Goal: Information Seeking & Learning: Learn about a topic

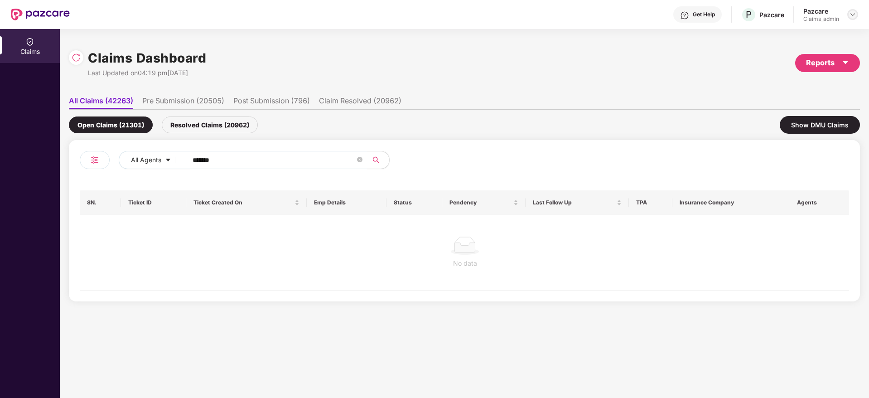
click at [856, 11] on img at bounding box center [852, 14] width 7 height 7
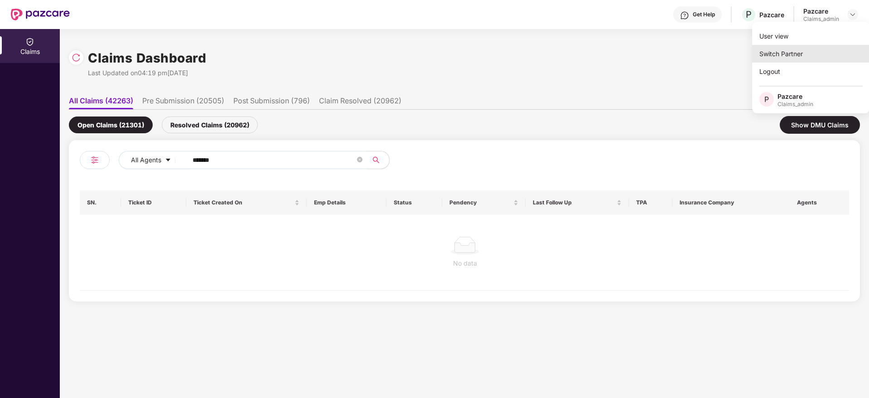
click at [802, 51] on div "Switch Partner" at bounding box center [811, 54] width 118 height 18
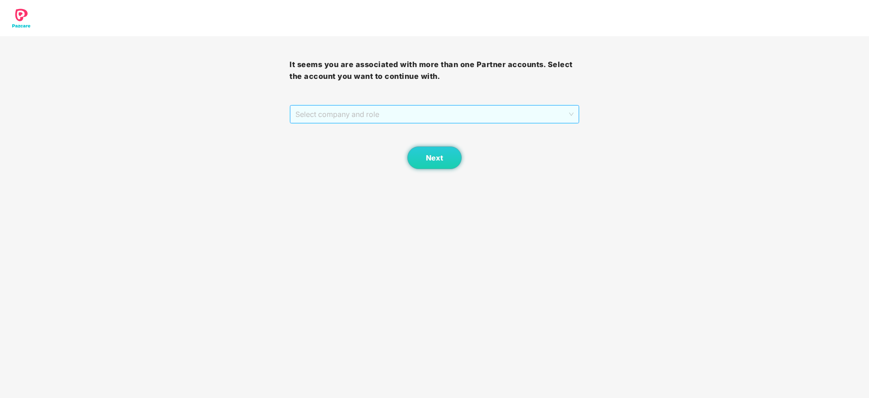
click at [430, 115] on span "Select company and role" at bounding box center [434, 114] width 278 height 17
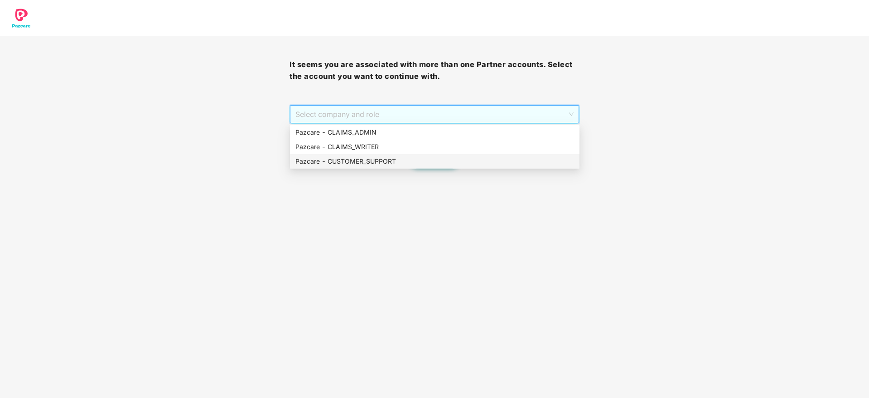
click at [387, 163] on div "Pazcare - CUSTOMER_SUPPORT" at bounding box center [434, 161] width 279 height 10
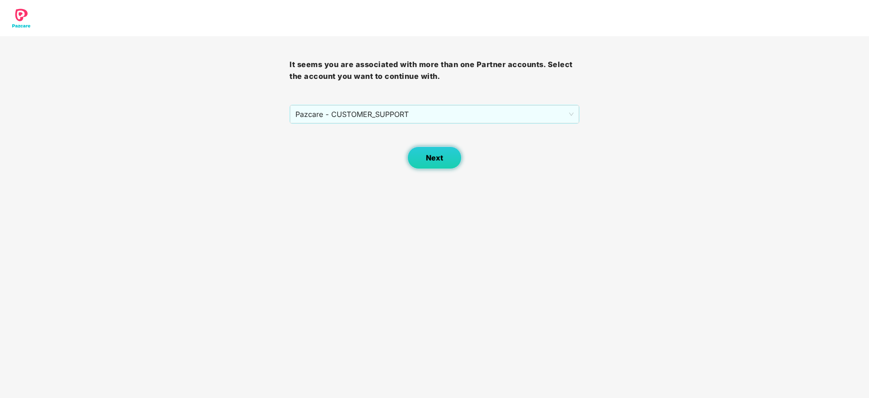
click at [438, 161] on span "Next" at bounding box center [434, 158] width 17 height 9
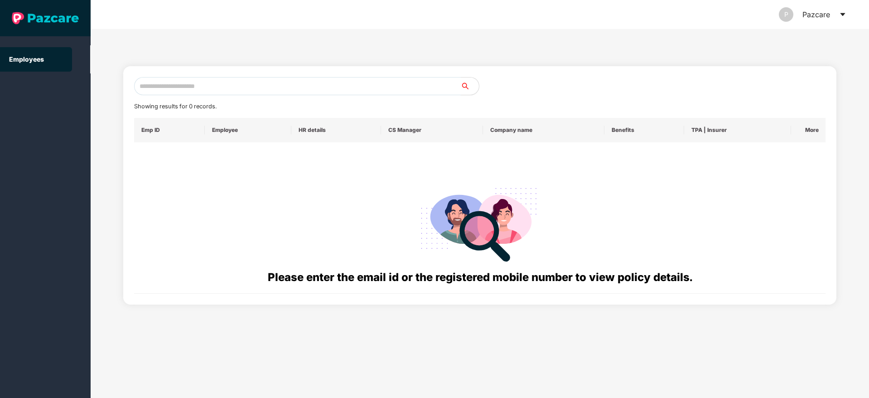
click at [345, 80] on input "text" at bounding box center [297, 86] width 327 height 18
paste input "**********"
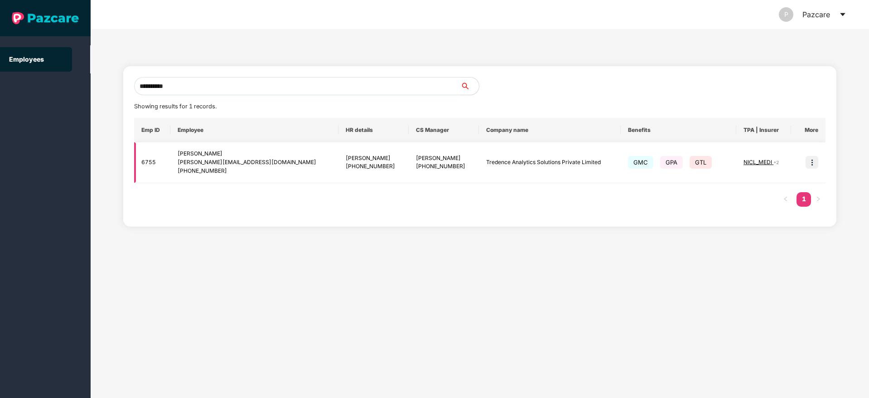
type input "**********"
click at [813, 159] on img at bounding box center [811, 162] width 13 height 13
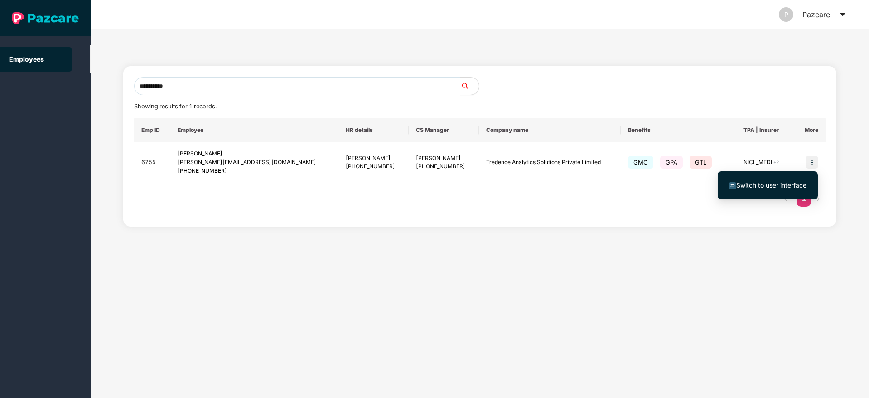
click at [754, 181] on span "Switch to user interface" at bounding box center [771, 185] width 70 height 8
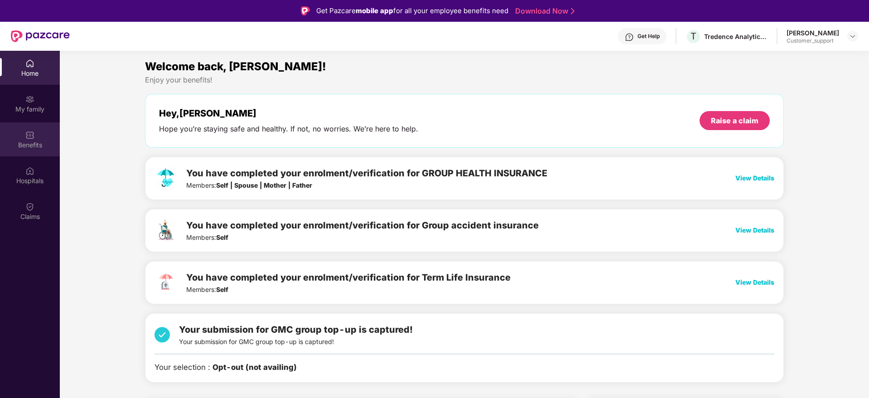
click at [21, 152] on div "Benefits" at bounding box center [30, 139] width 60 height 34
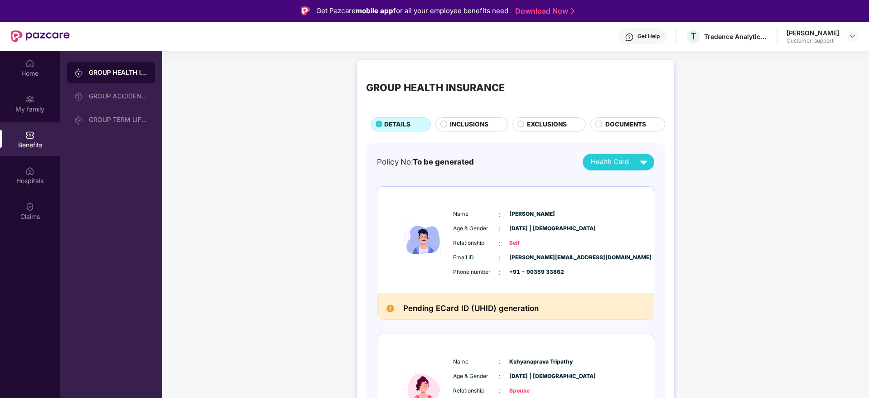
click at [475, 121] on span "INCLUSIONS" at bounding box center [469, 125] width 38 height 10
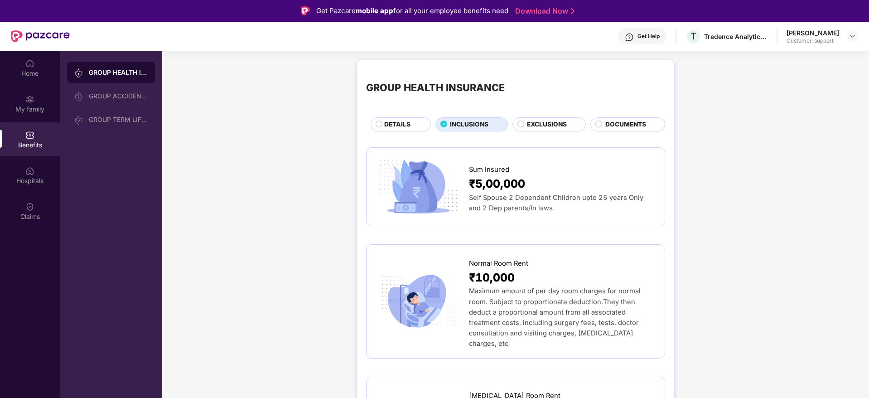
click at [405, 120] on span "DETAILS" at bounding box center [397, 125] width 26 height 10
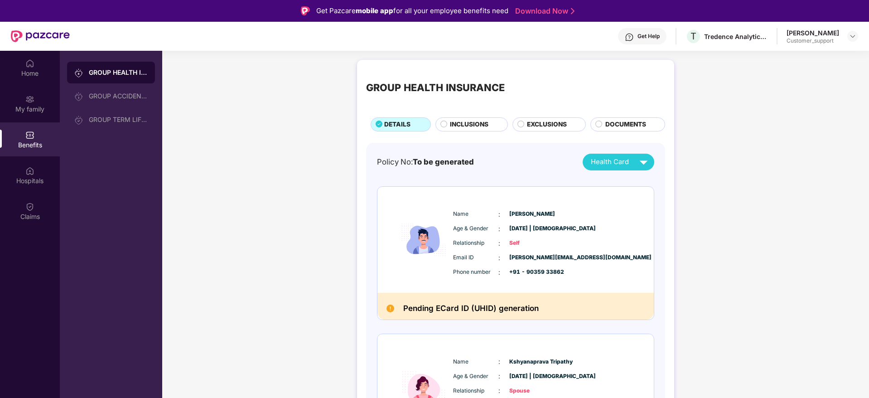
click at [462, 116] on div "GROUP HEALTH INSURANCE DETAILS INCLUSIONS EXCLUSIONS DOCUMENTS" at bounding box center [515, 100] width 299 height 63
drag, startPoint x: 462, startPoint y: 116, endPoint x: 463, endPoint y: 122, distance: 5.9
click at [463, 122] on div "GROUP HEALTH INSURANCE DETAILS INCLUSIONS EXCLUSIONS DOCUMENTS" at bounding box center [515, 100] width 299 height 63
click at [463, 122] on span "INCLUSIONS" at bounding box center [469, 125] width 38 height 10
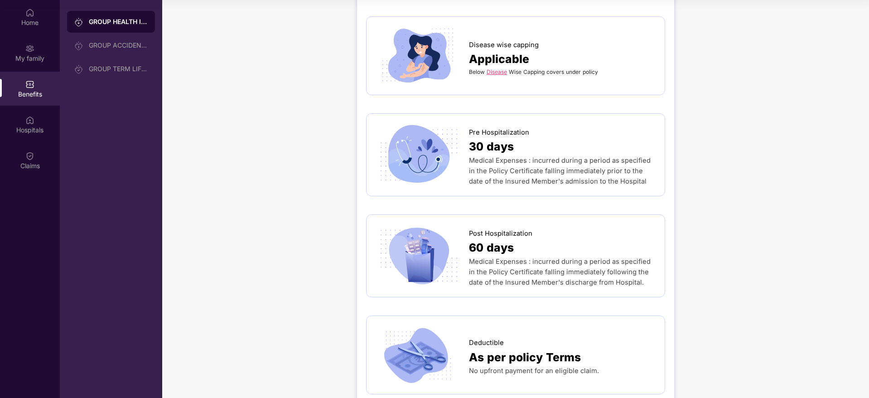
scroll to position [414, 0]
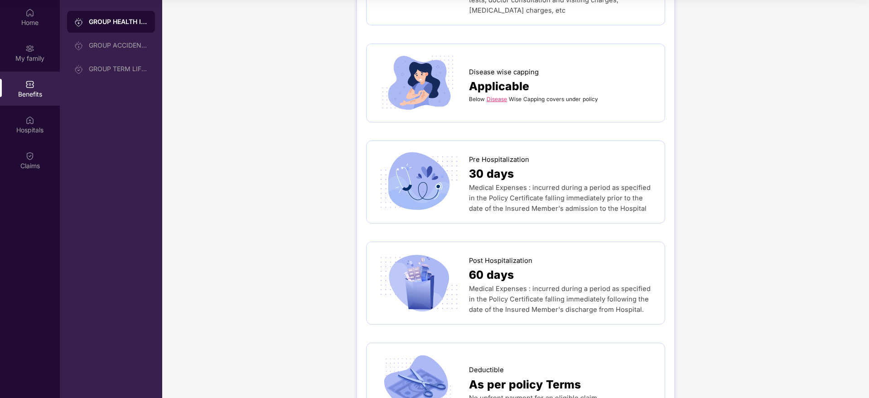
click at [507, 95] on div "Below Disease Wise Capping covers under policy" at bounding box center [562, 99] width 187 height 8
click at [498, 96] on link "Disease" at bounding box center [496, 99] width 20 height 7
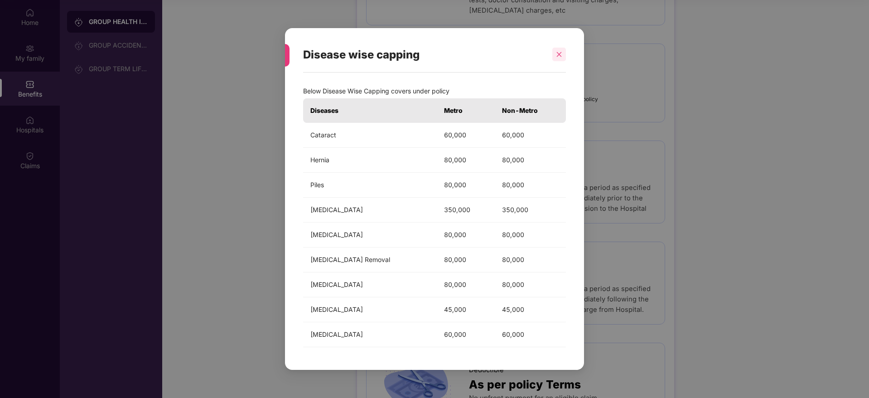
click at [559, 51] on icon "close" at bounding box center [559, 54] width 6 height 6
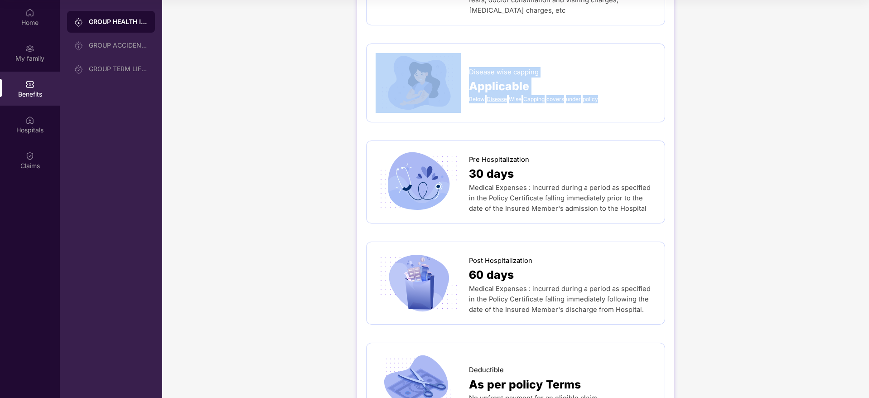
drag, startPoint x: 606, startPoint y: 86, endPoint x: 465, endPoint y: 48, distance: 146.1
click at [465, 53] on div "Disease wise capping Applicable Below Disease Wise Capping covers under policy" at bounding box center [515, 83] width 280 height 60
click at [465, 53] on div at bounding box center [421, 83] width 93 height 60
